Goal: Task Accomplishment & Management: Manage account settings

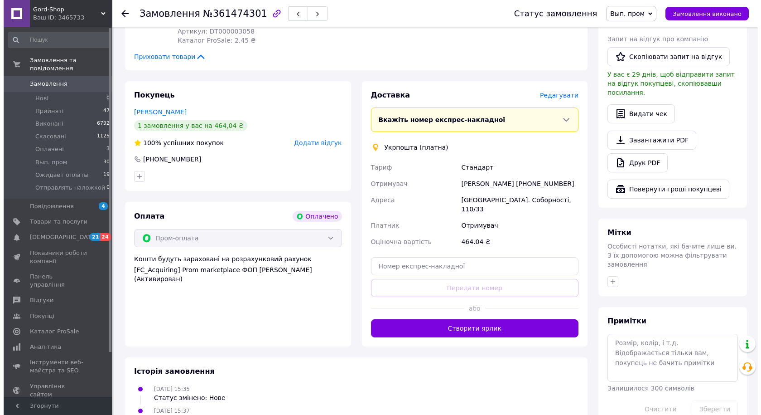
scroll to position [499, 0]
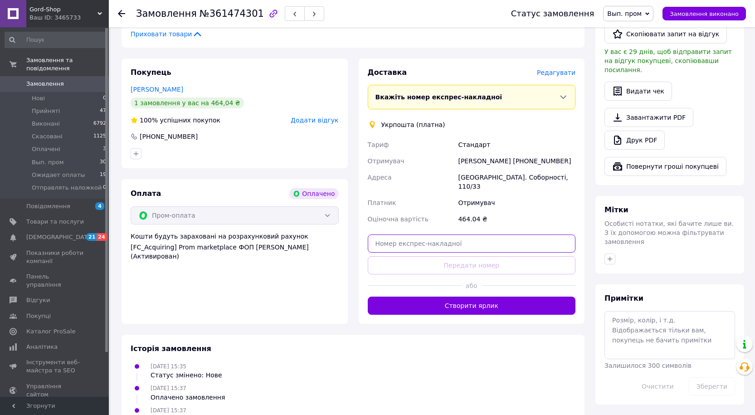
paste input "0503772565749"
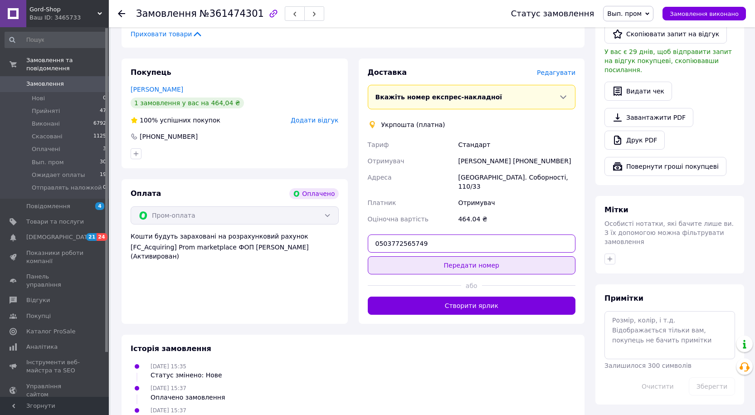
type input "0503772565749"
click at [467, 258] on button "Передати номер" at bounding box center [472, 265] width 208 height 18
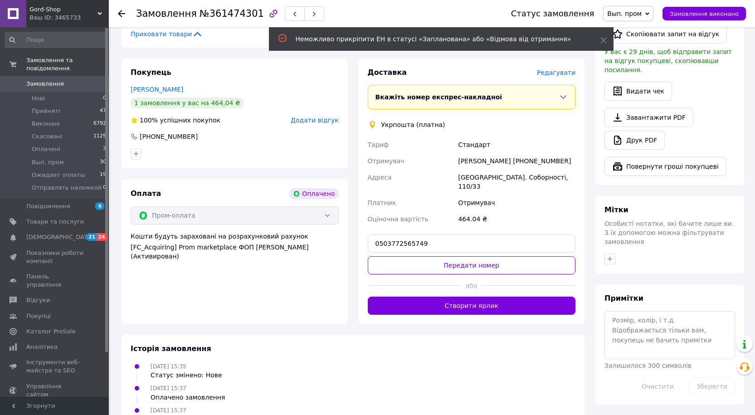
click at [564, 69] on span "Редагувати" at bounding box center [556, 72] width 39 height 7
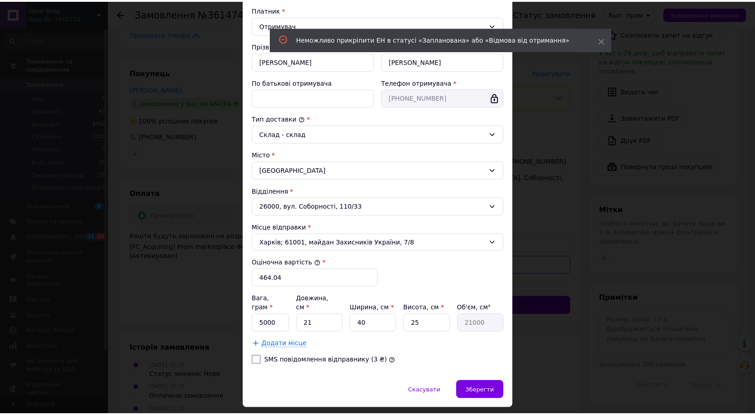
scroll to position [152, 0]
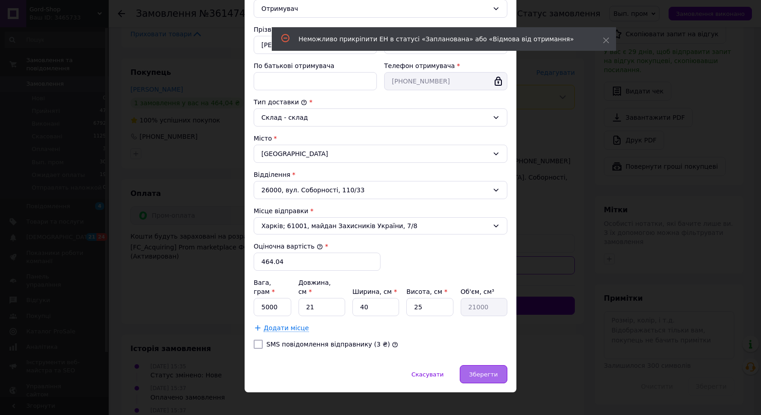
click at [485, 371] on span "Зберегти" at bounding box center [484, 374] width 29 height 7
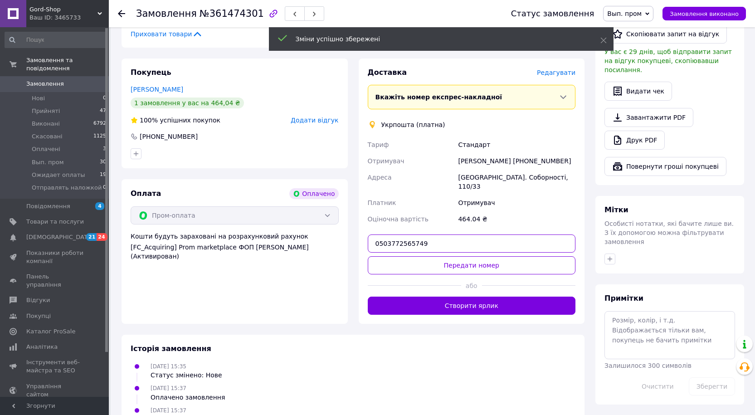
drag, startPoint x: 423, startPoint y: 227, endPoint x: 422, endPoint y: 232, distance: 5.2
click at [422, 234] on input "0503772565749" at bounding box center [472, 243] width 208 height 18
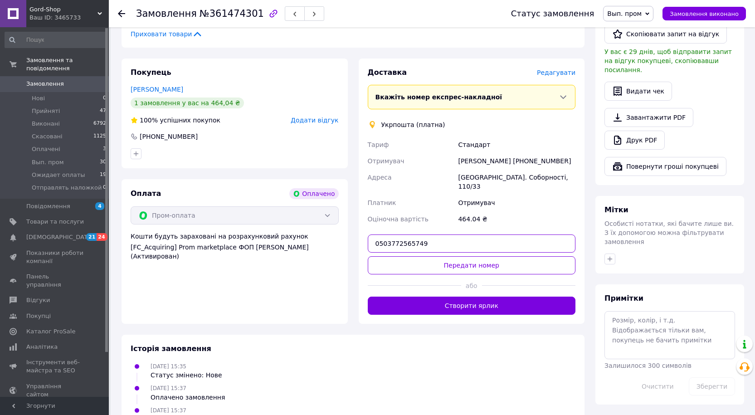
drag, startPoint x: 423, startPoint y: 232, endPoint x: 378, endPoint y: 231, distance: 45.8
click at [378, 234] on input "0503772565749" at bounding box center [472, 243] width 208 height 18
type input "0"
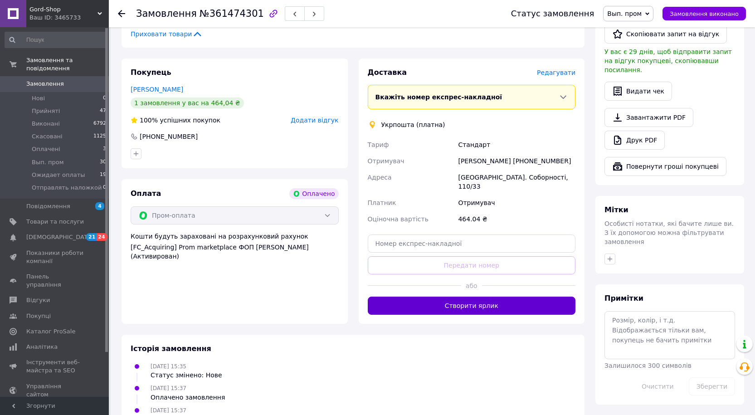
click at [458, 296] on button "Створити ярлик" at bounding box center [472, 305] width 208 height 18
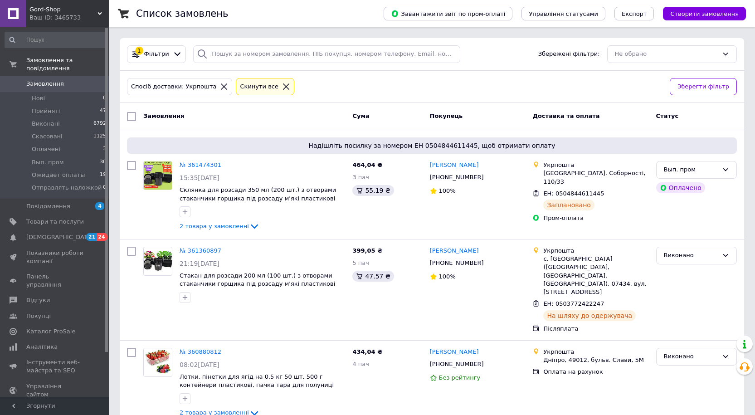
click at [58, 80] on span "Замовлення" at bounding box center [45, 84] width 38 height 8
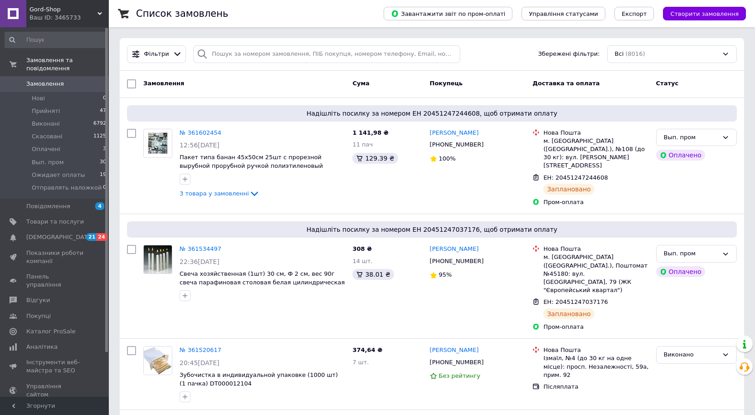
click at [44, 82] on link "Замовлення 0" at bounding box center [55, 83] width 111 height 15
click at [36, 94] on span "Нові" at bounding box center [38, 98] width 13 height 8
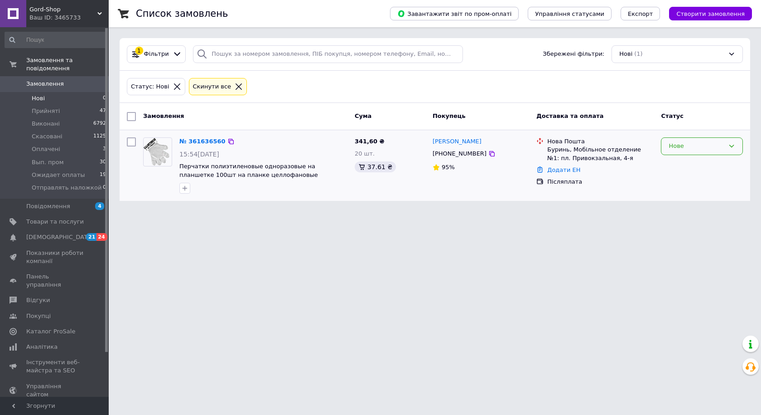
click at [715, 145] on div "Нове" at bounding box center [697, 146] width 56 height 10
click at [687, 166] on li "Прийнято" at bounding box center [702, 165] width 81 height 17
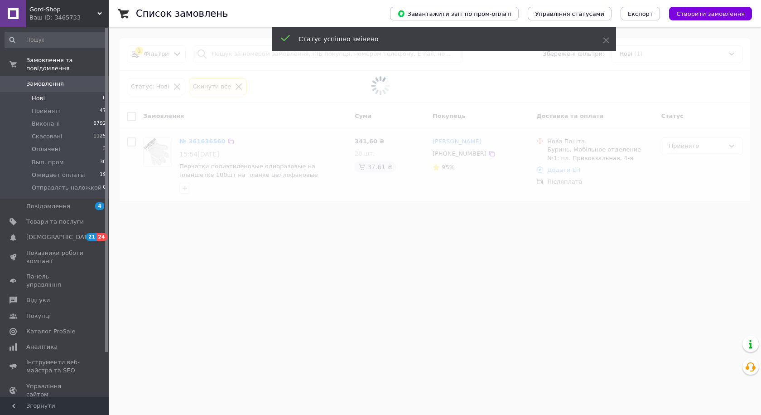
click at [49, 80] on span "Замовлення" at bounding box center [45, 84] width 38 height 8
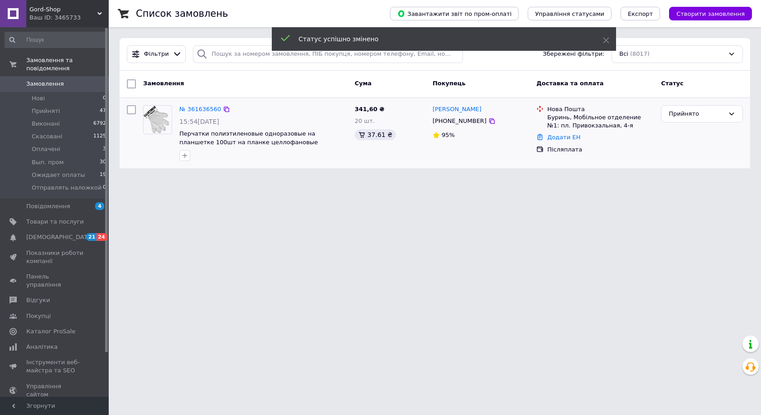
click at [49, 80] on span "Замовлення" at bounding box center [45, 84] width 38 height 8
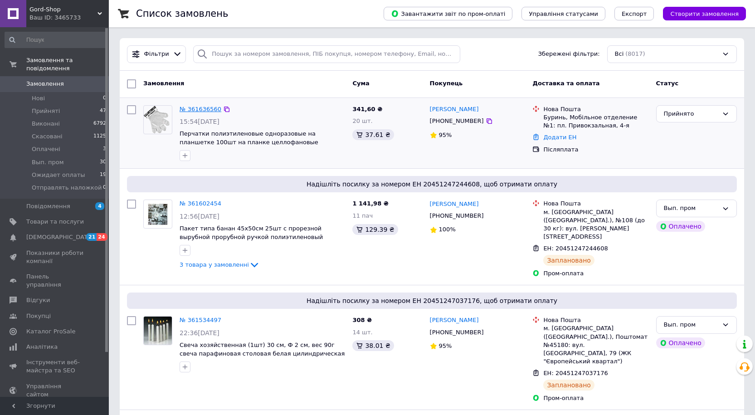
click at [203, 112] on link "№ 361636560" at bounding box center [200, 109] width 42 height 7
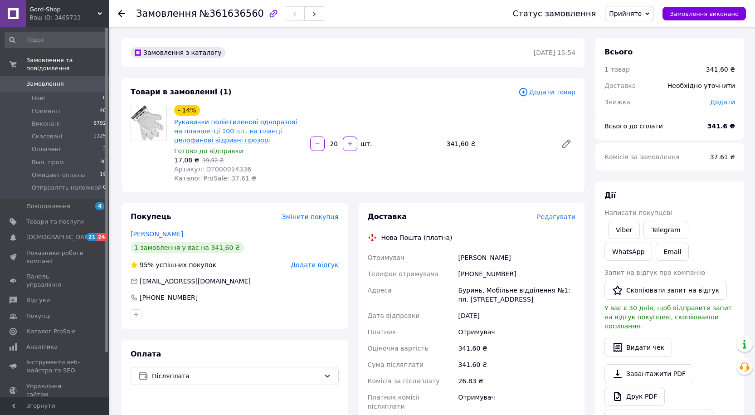
click at [236, 132] on link "Рукавички поліетиленові одноразові на планшетці 100 шт. на планці целофанові ві…" at bounding box center [235, 130] width 123 height 25
click at [641, 15] on span "Прийнято" at bounding box center [625, 13] width 33 height 7
click at [636, 99] on li "Отправлять наложкой" at bounding box center [644, 100] width 79 height 14
